Goal: Participate in discussion: Participate in discussion

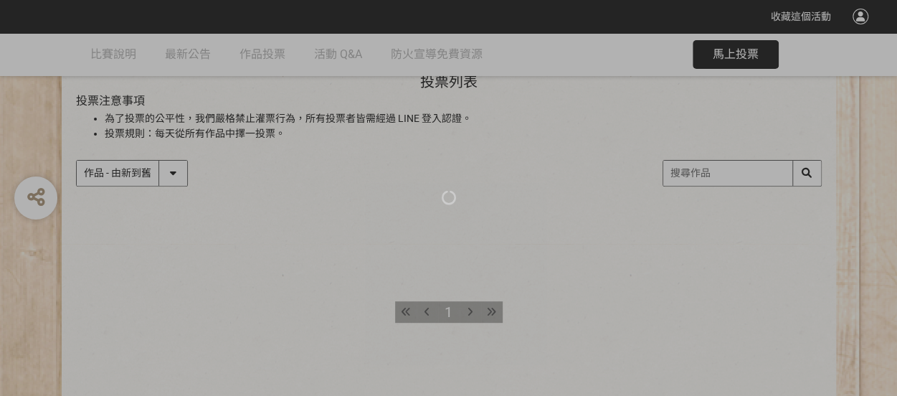
scroll to position [88, 0]
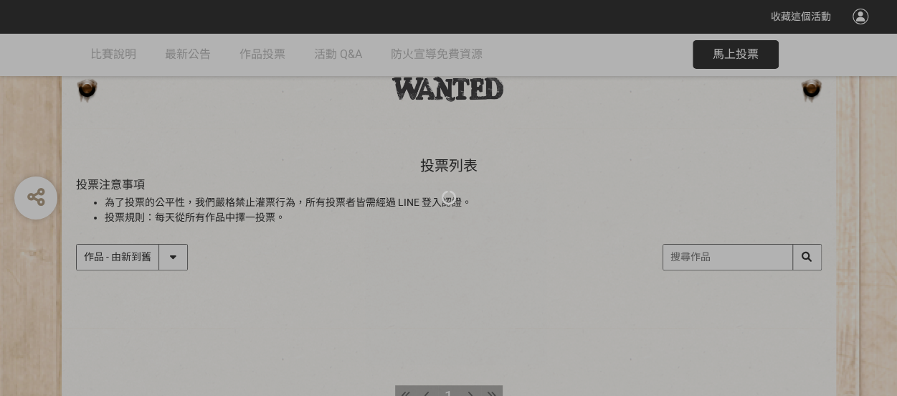
click at [727, 49] on div at bounding box center [448, 198] width 897 height 396
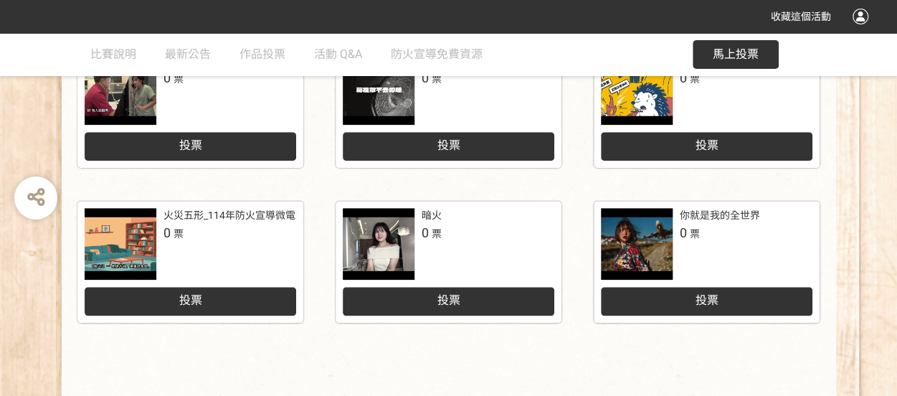
scroll to position [733, 0]
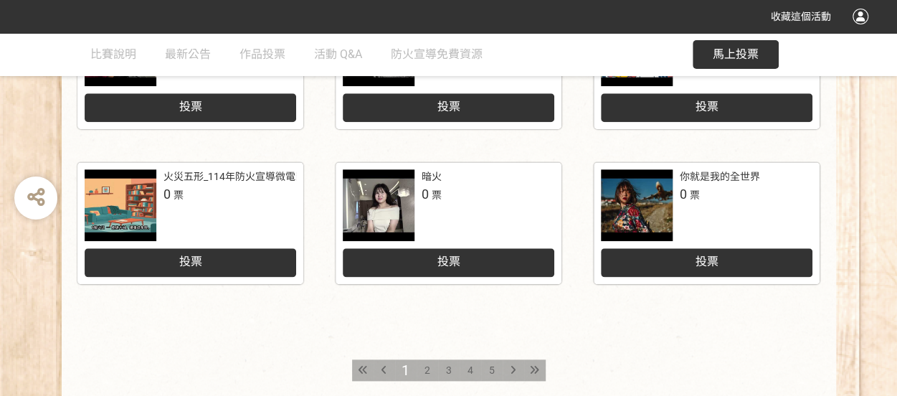
click at [493, 368] on span "5" at bounding box center [492, 369] width 6 height 11
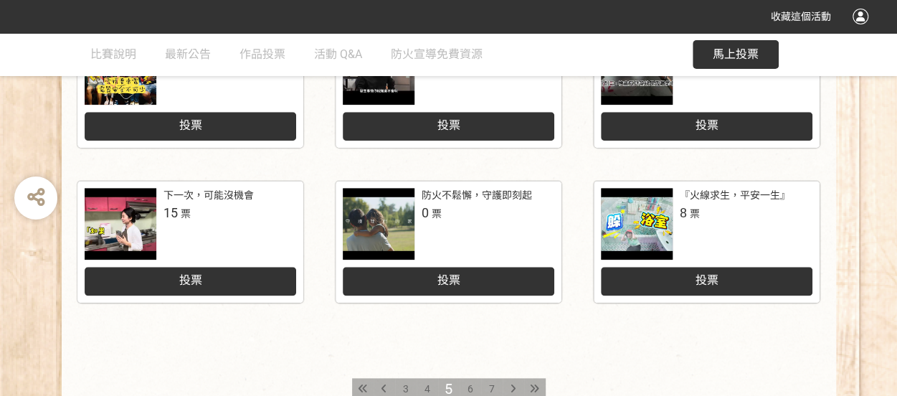
scroll to position [717, 0]
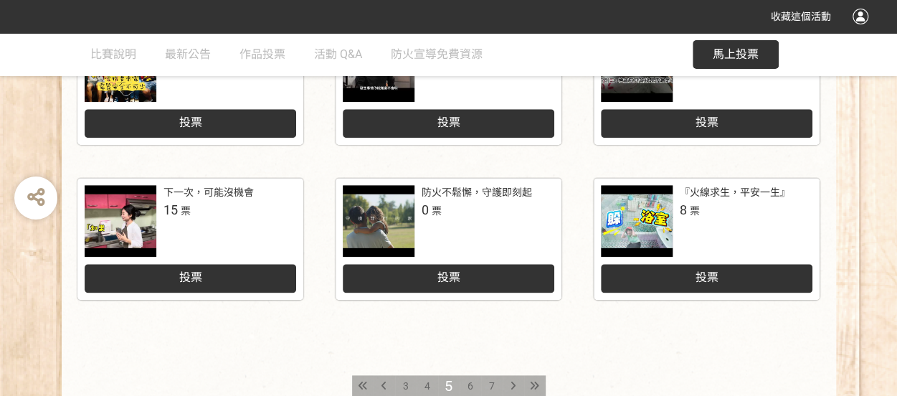
click at [666, 280] on div "投票" at bounding box center [707, 278] width 212 height 29
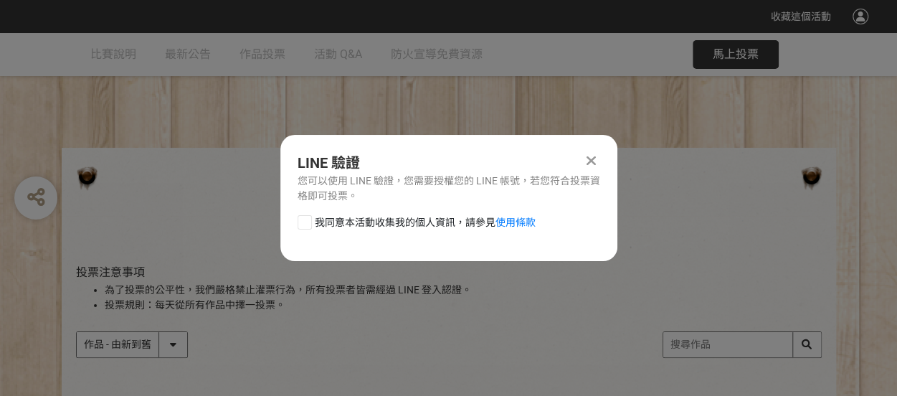
scroll to position [0, 0]
click at [301, 218] on div at bounding box center [305, 222] width 14 height 14
checkbox input "true"
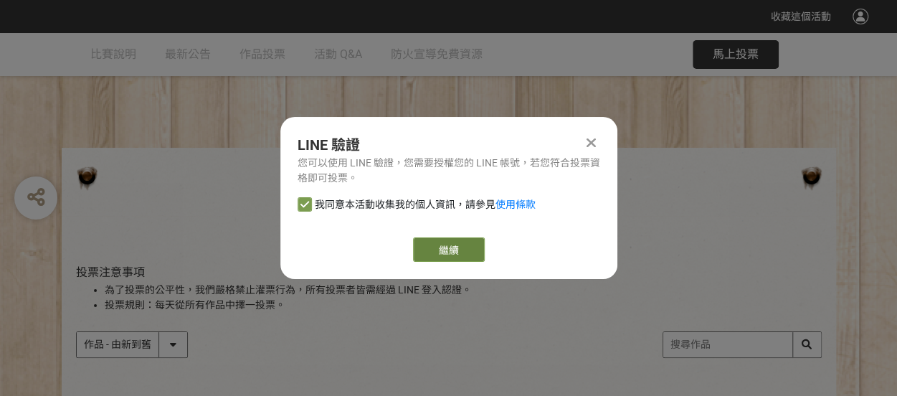
click at [443, 248] on link "繼續" at bounding box center [449, 249] width 72 height 24
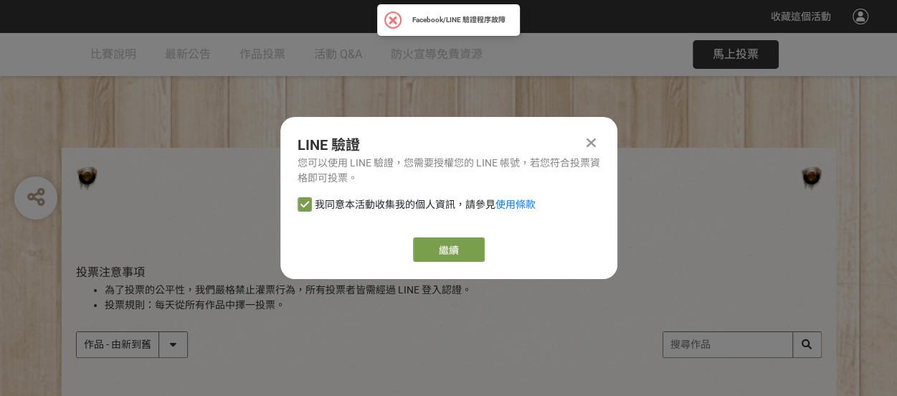
click at [597, 140] on div at bounding box center [591, 142] width 17 height 17
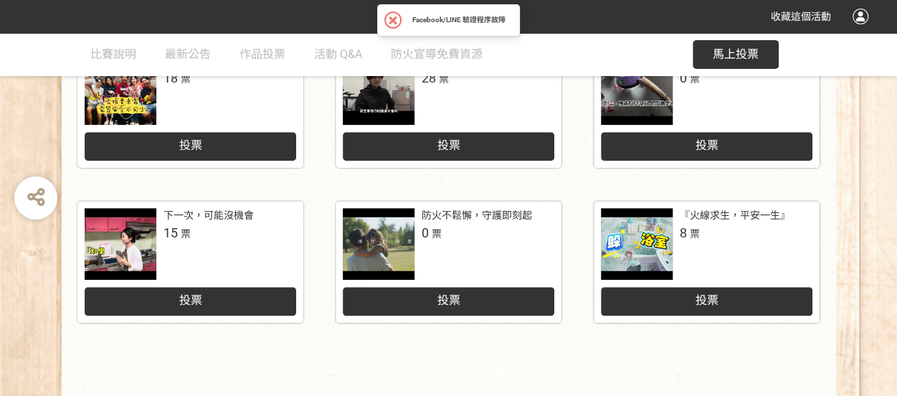
scroll to position [717, 0]
